Goal: Task Accomplishment & Management: Complete application form

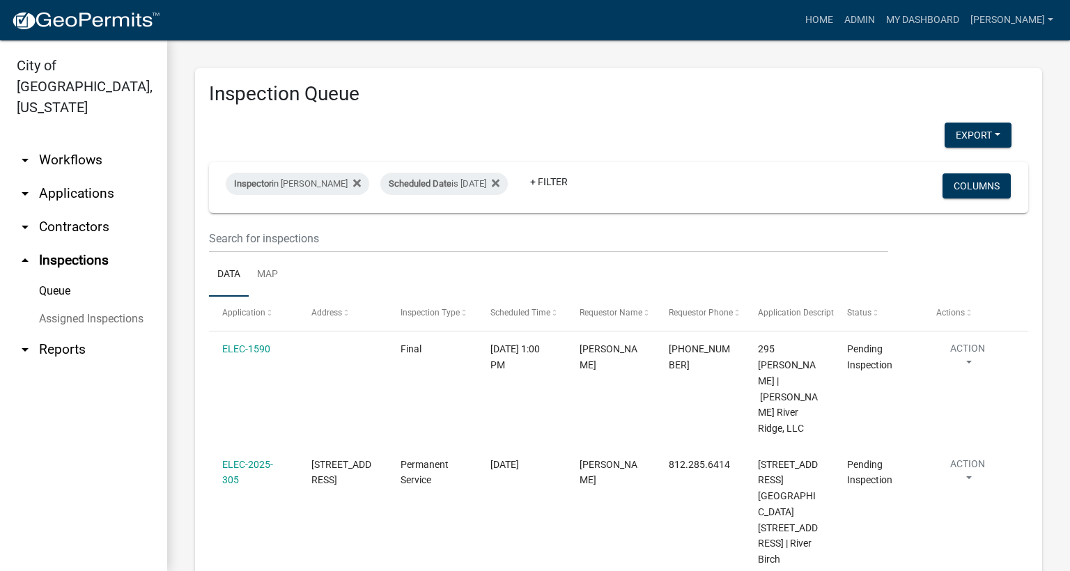
scroll to position [314, 0]
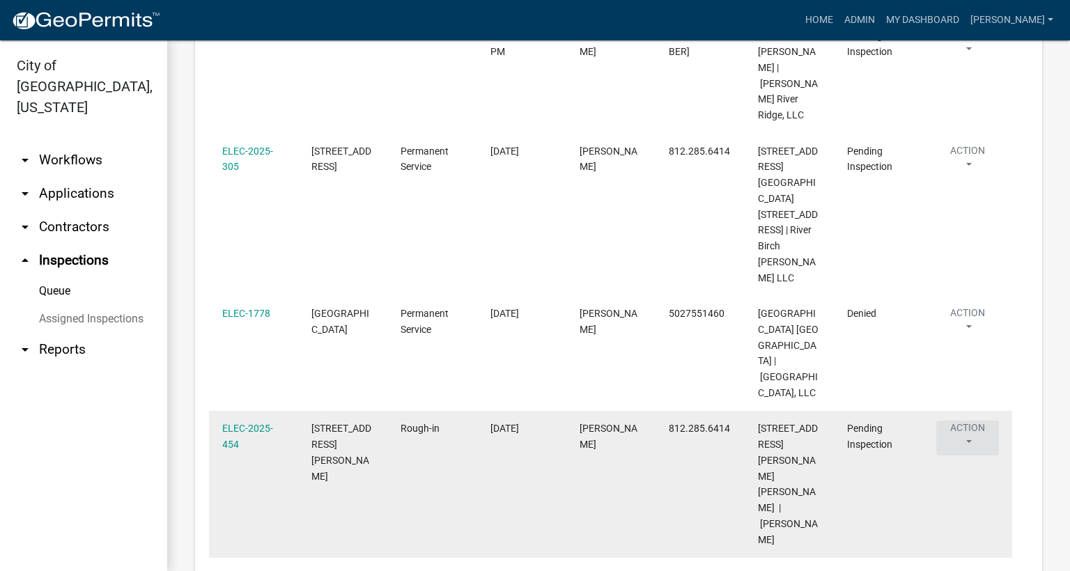
click at [970, 421] on button "Action" at bounding box center [968, 438] width 63 height 35
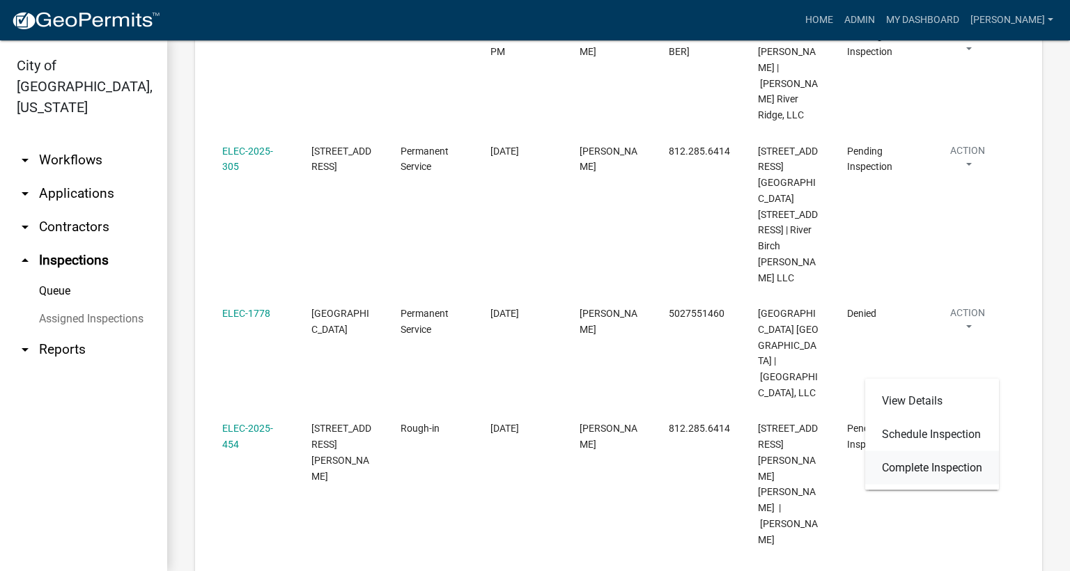
click at [947, 466] on link "Complete Inspection" at bounding box center [932, 468] width 134 height 33
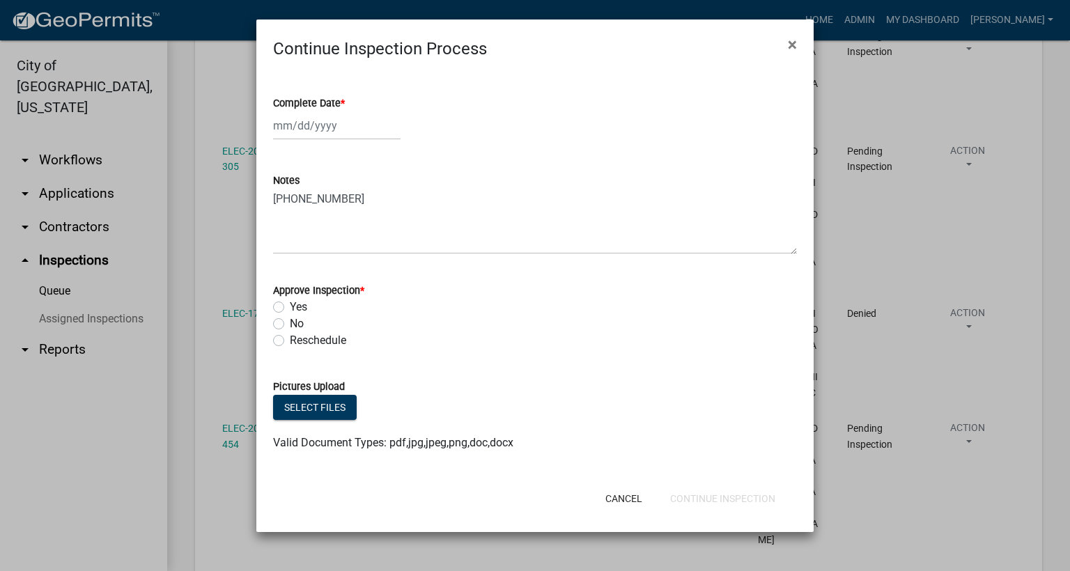
click at [344, 103] on span "*" at bounding box center [343, 104] width 4 height 12
click at [344, 111] on input "Complete Date *" at bounding box center [337, 125] width 128 height 29
select select "9"
select select "2025"
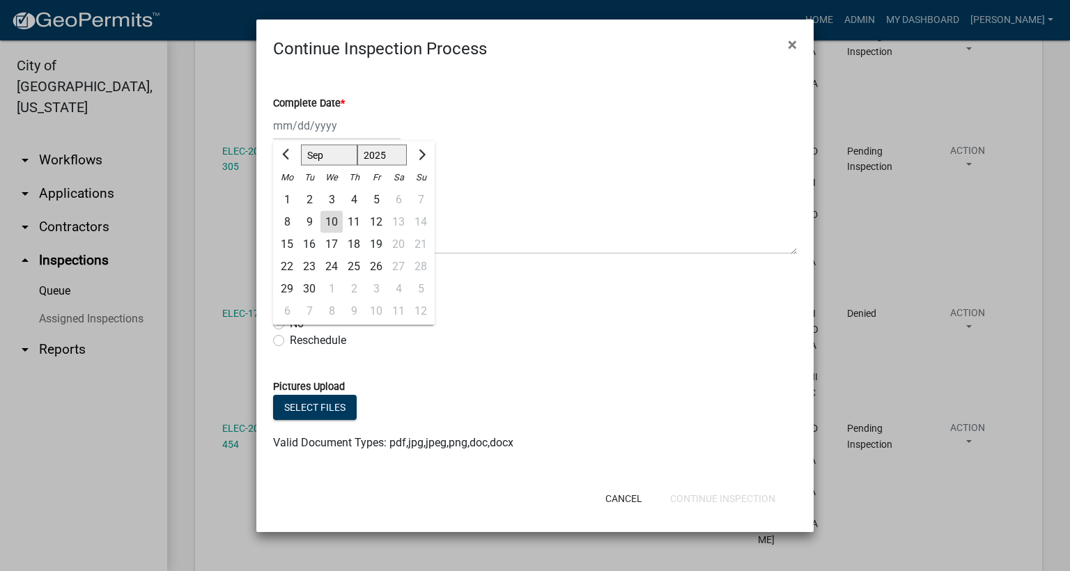
click at [329, 224] on div "10" at bounding box center [332, 222] width 22 height 22
type input "[DATE]"
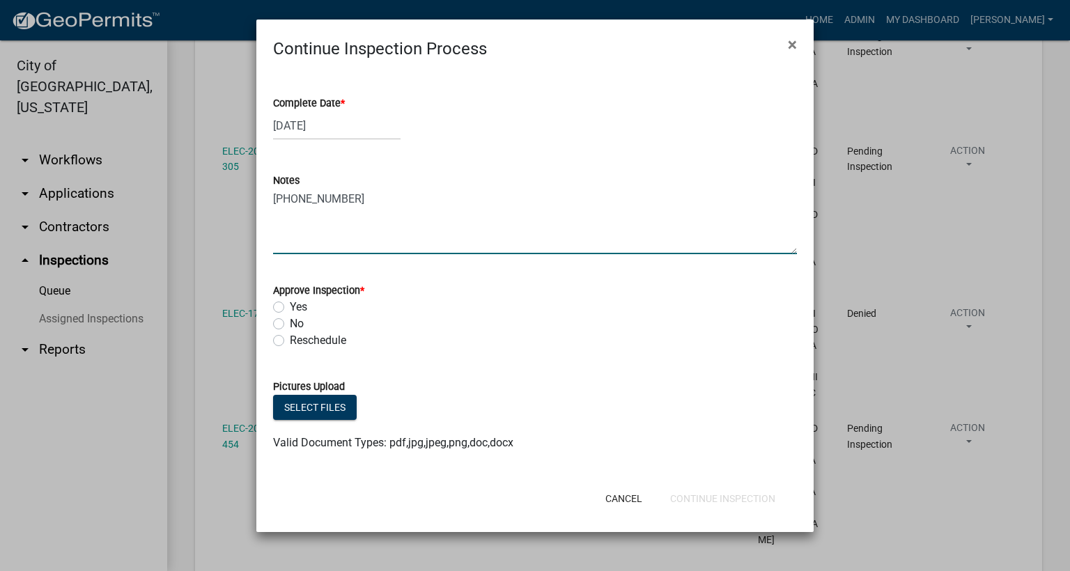
drag, startPoint x: 362, startPoint y: 203, endPoint x: 346, endPoint y: 226, distance: 29.0
click at [364, 203] on textarea "[PHONE_NUMBER]" at bounding box center [535, 222] width 524 height 66
type textarea "[PHONE_NUMBER] BASEMENT FINISH"
click at [290, 307] on label "Yes" at bounding box center [298, 307] width 17 height 17
click at [290, 307] on input "Yes" at bounding box center [294, 303] width 9 height 9
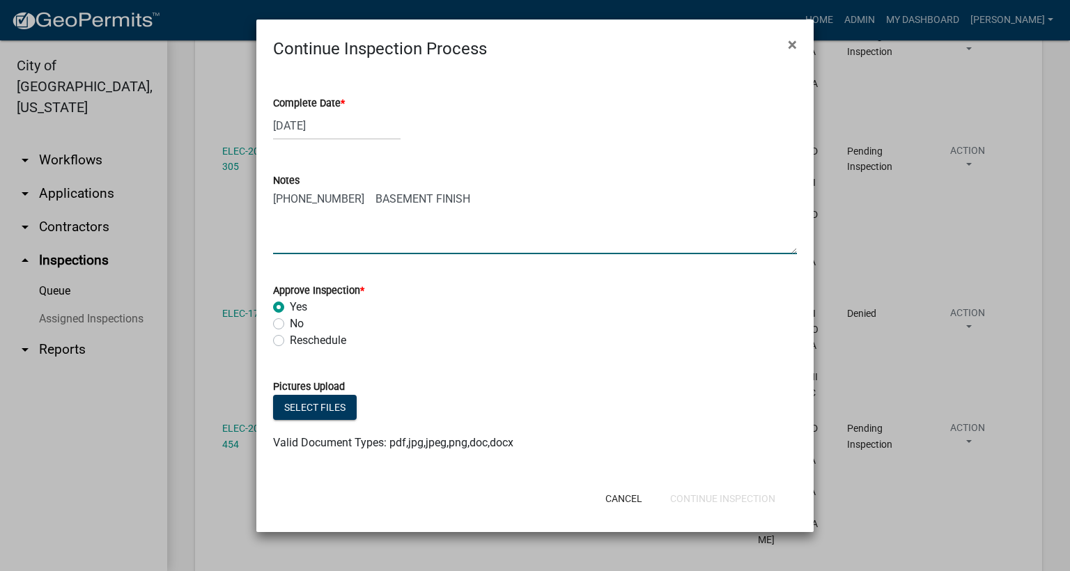
radio input "true"
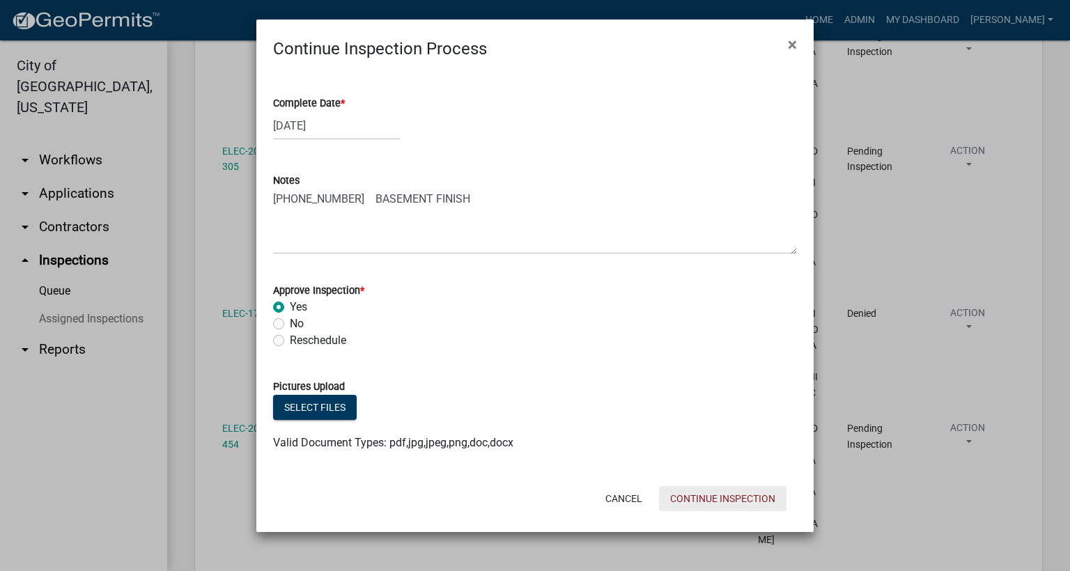
click at [698, 502] on button "Continue Inspection" at bounding box center [723, 498] width 128 height 25
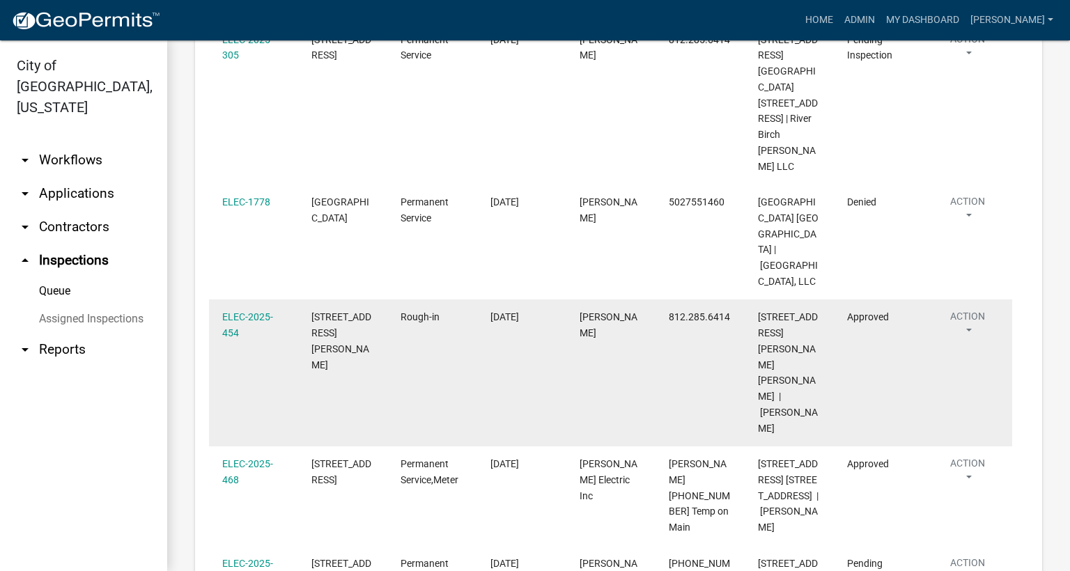
scroll to position [500, 0]
